Goal: Information Seeking & Learning: Understand process/instructions

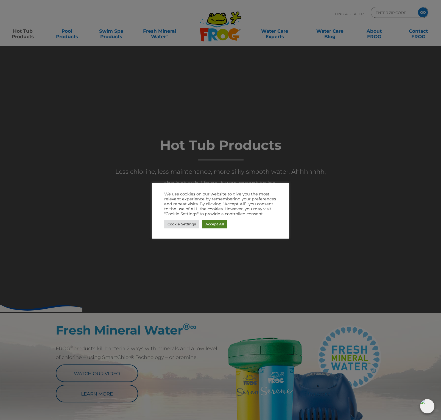
click at [208, 223] on link "Accept All" at bounding box center [214, 224] width 25 height 9
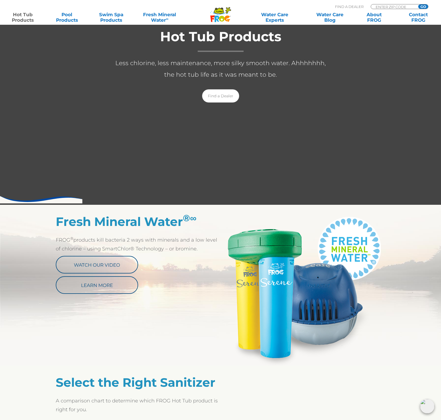
scroll to position [110, 0]
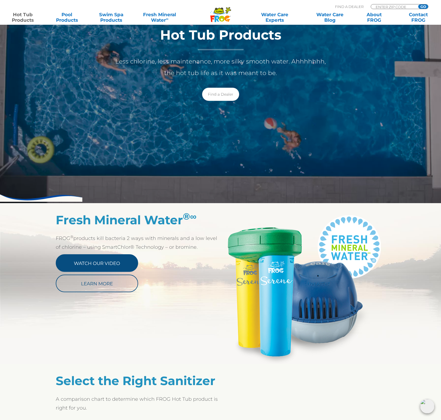
click at [96, 263] on link "Watch Our Video" at bounding box center [97, 263] width 82 height 18
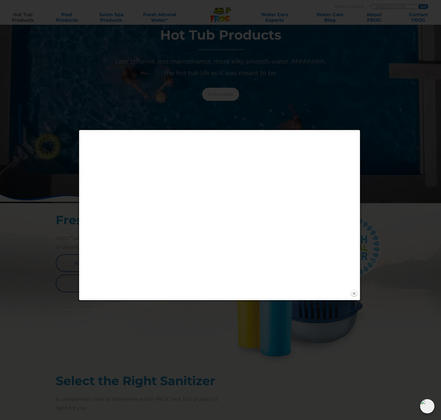
click at [357, 292] on link "Close" at bounding box center [354, 293] width 8 height 8
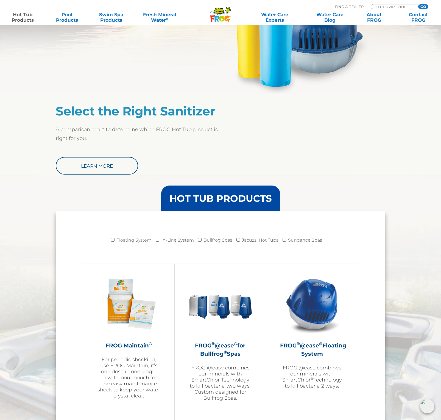
scroll to position [381, 0]
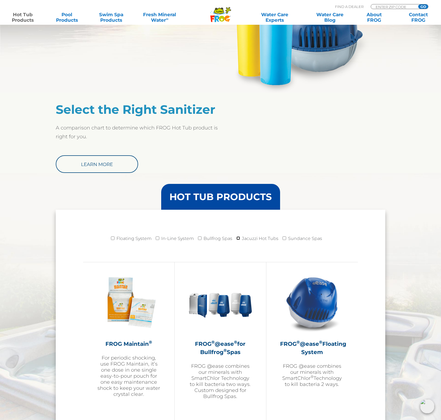
click at [239, 237] on input "Jacuzzi Hot Tubs" at bounding box center [238, 238] width 4 height 4
checkbox input "true"
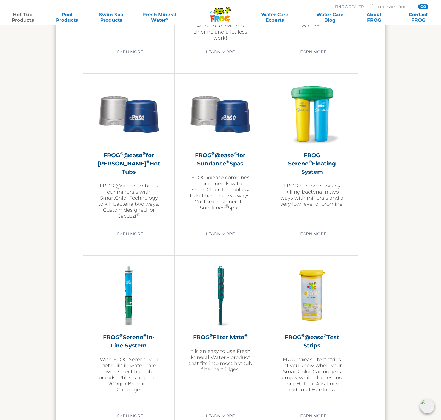
scroll to position [933, 0]
click at [120, 167] on h2 "FROG ® @ease ® for Jacuzzi ® Hot Tubs" at bounding box center [129, 163] width 64 height 25
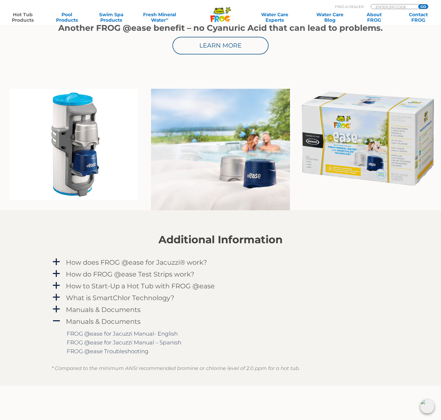
scroll to position [360, 0]
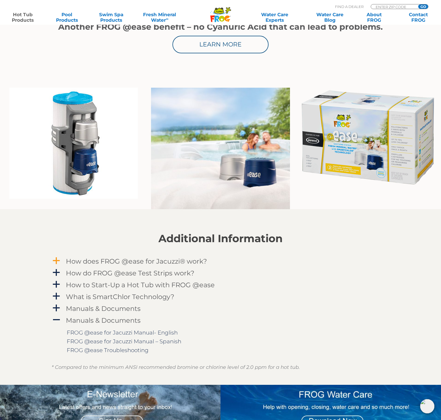
click at [171, 262] on h4 "How does FROG @ease for Jacuzzi® work?" at bounding box center [136, 260] width 141 height 7
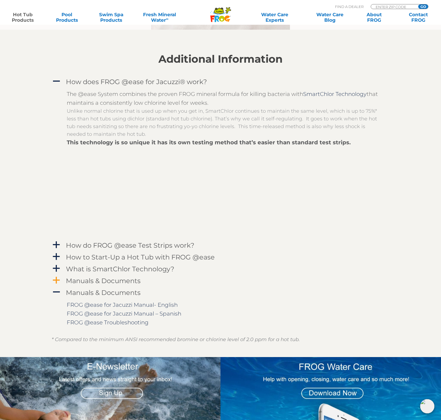
scroll to position [546, 0]
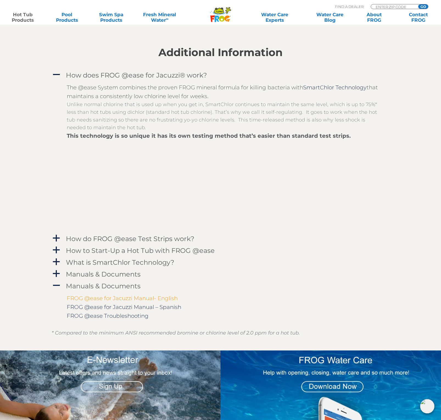
click at [121, 297] on link "FROG @ease for Jacuzzi Manual- English" at bounding box center [122, 298] width 111 height 7
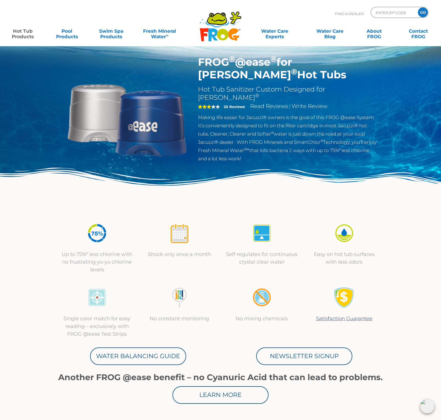
scroll to position [0, 0]
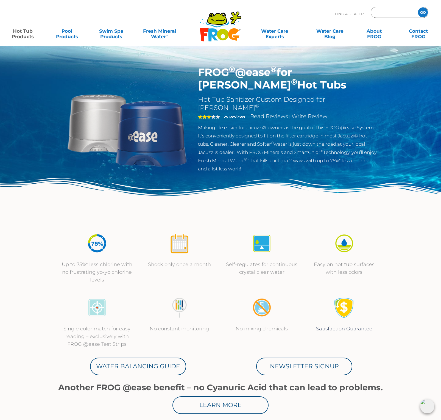
click at [391, 11] on input "Zip Code Form" at bounding box center [393, 13] width 37 height 8
type input "19958"
click at [418, 7] on input "GO" at bounding box center [423, 12] width 10 height 10
click at [421, 12] on input "GO" at bounding box center [423, 12] width 10 height 10
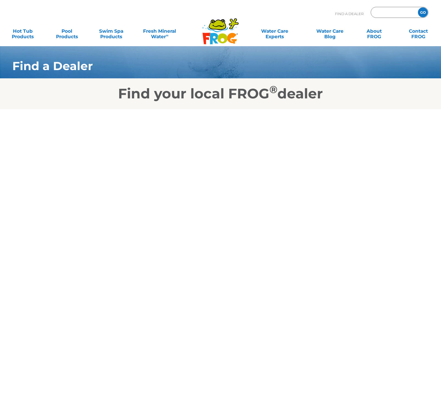
click at [405, 12] on input "text" at bounding box center [393, 13] width 37 height 8
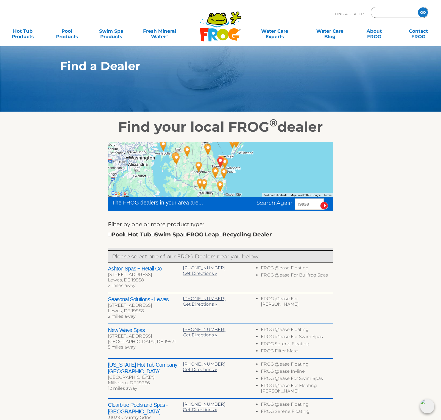
type input "ENTER ZIP CODE"
